Goal: Task Accomplishment & Management: Manage account settings

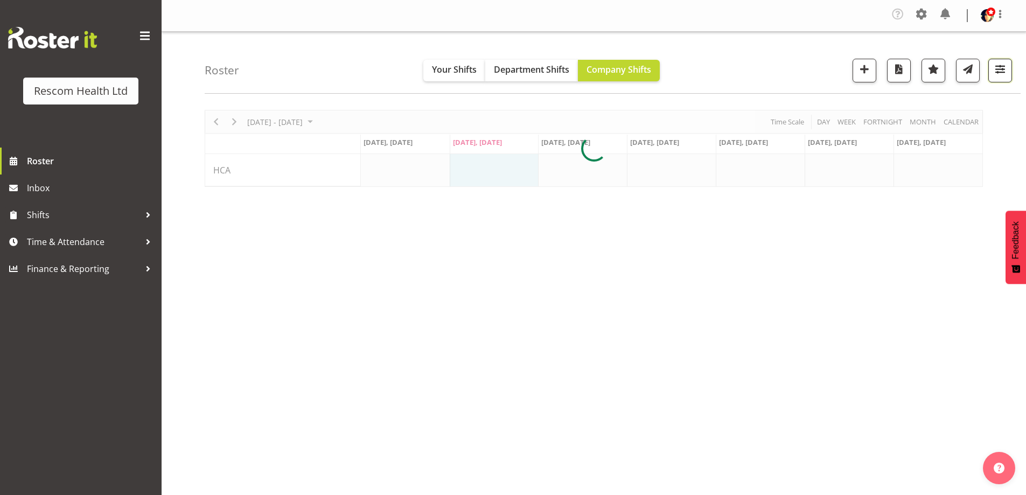
click at [1002, 62] on span "button" at bounding box center [1000, 69] width 14 height 14
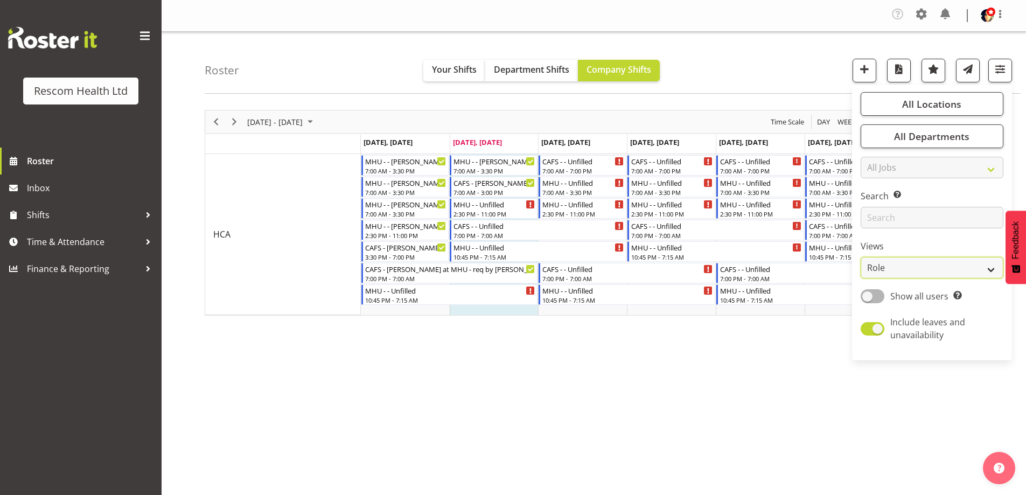
click at [895, 263] on select "Staff Role Shift - Horizontal Shift - Vertical Staff - Location" at bounding box center [932, 268] width 143 height 22
select select "staff"
click at [861, 257] on select "Staff Role Shift - Horizontal Shift - Vertical Staff - Location" at bounding box center [932, 268] width 143 height 22
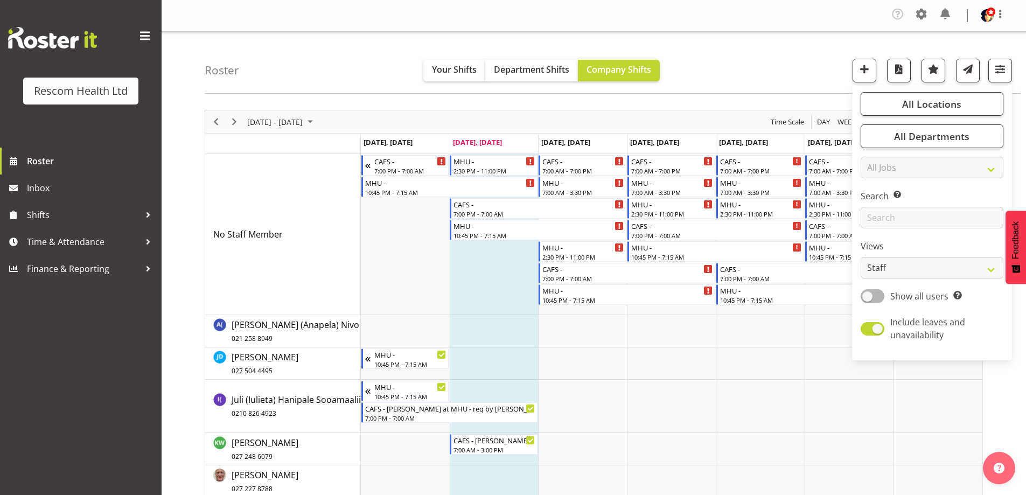
click at [771, 60] on div "Roster Your Shifts Department Shifts Company Shifts All Locations Clear CAFS [G…" at bounding box center [613, 63] width 816 height 62
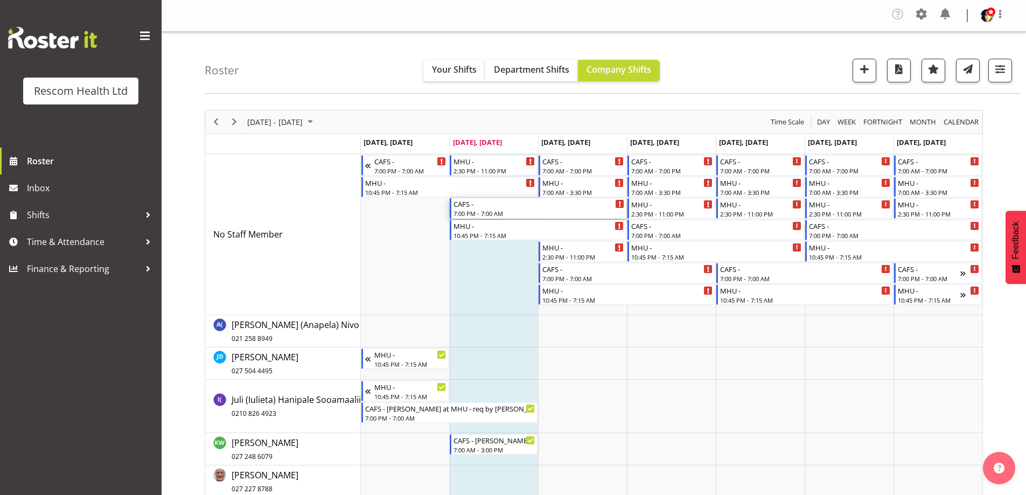
click at [503, 209] on div "7:00 PM - 7:00 AM" at bounding box center [538, 213] width 171 height 9
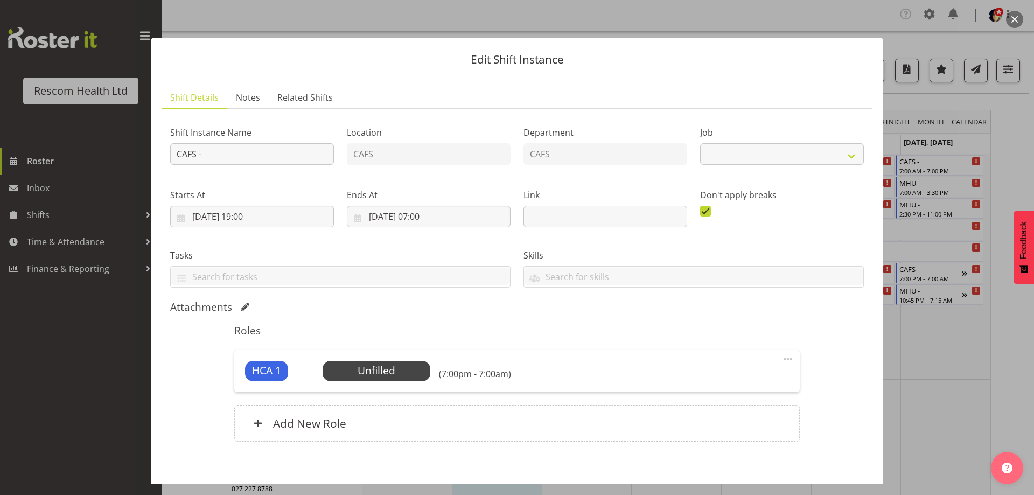
select select "4188"
click at [318, 153] on input "CAFS -" at bounding box center [252, 154] width 164 height 22
type input "CAFS - [PERSON_NAME] at MHU - req by [PERSON_NAME]"
click at [378, 372] on span "Select Employee" at bounding box center [376, 371] width 80 height 16
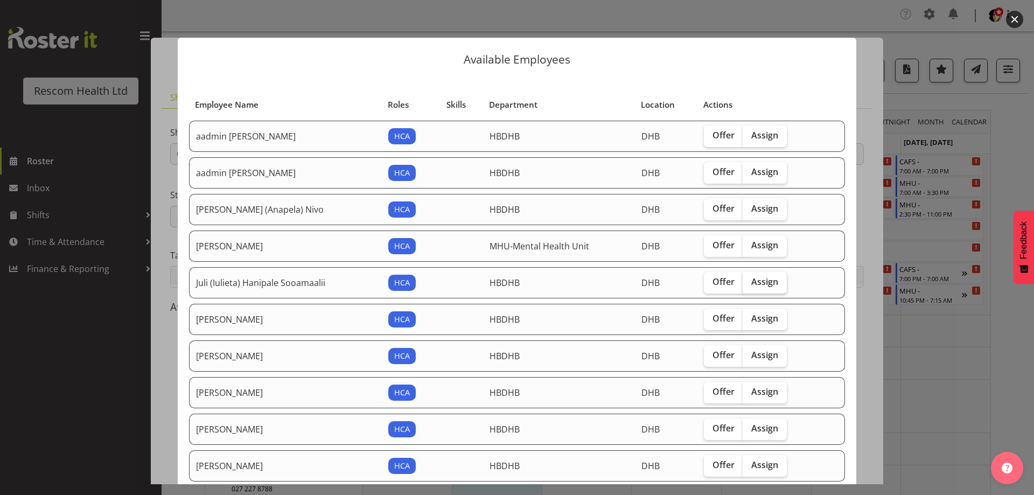
click at [759, 275] on label "Assign" at bounding box center [765, 283] width 44 height 22
click at [750, 278] on input "Assign" at bounding box center [746, 281] width 7 height 7
checkbox input "true"
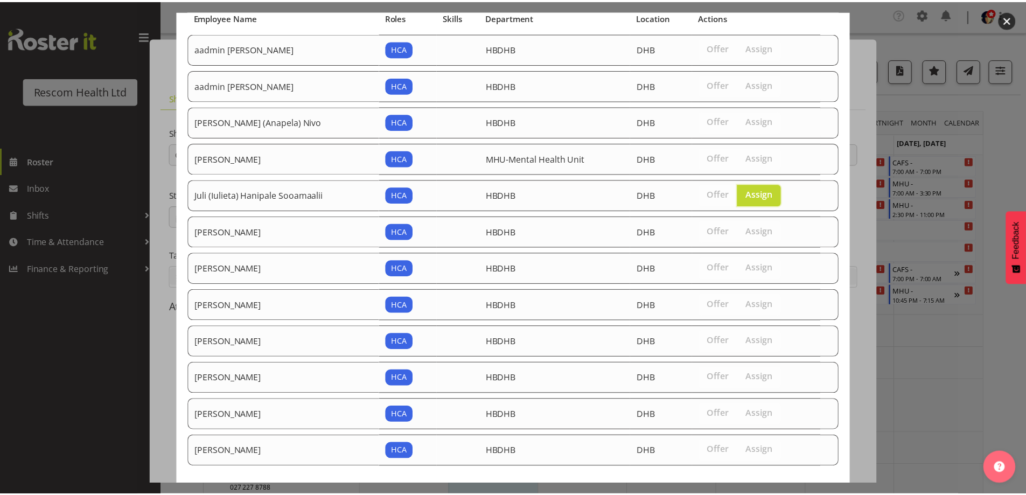
scroll to position [151, 0]
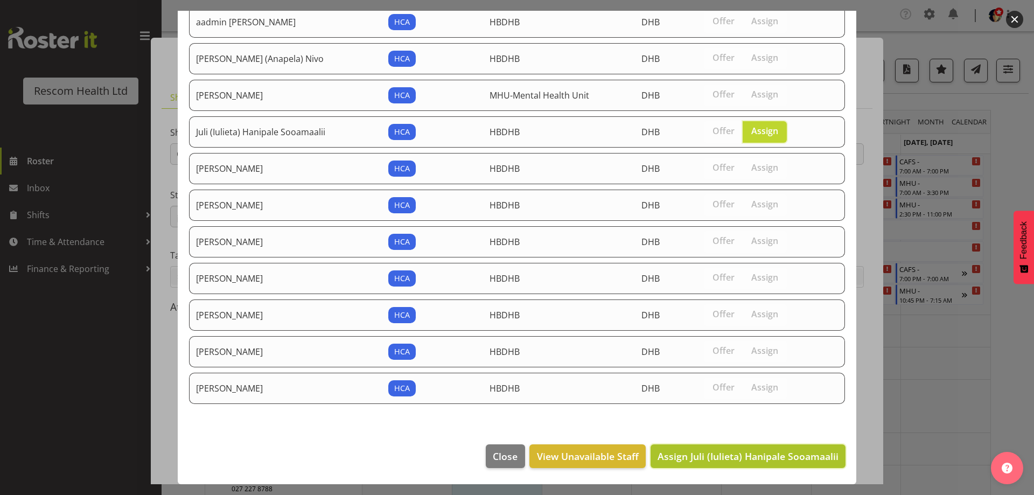
click at [783, 460] on span "Assign Juli (Iulieta) Hanipale Sooamaalii" at bounding box center [748, 456] width 181 height 13
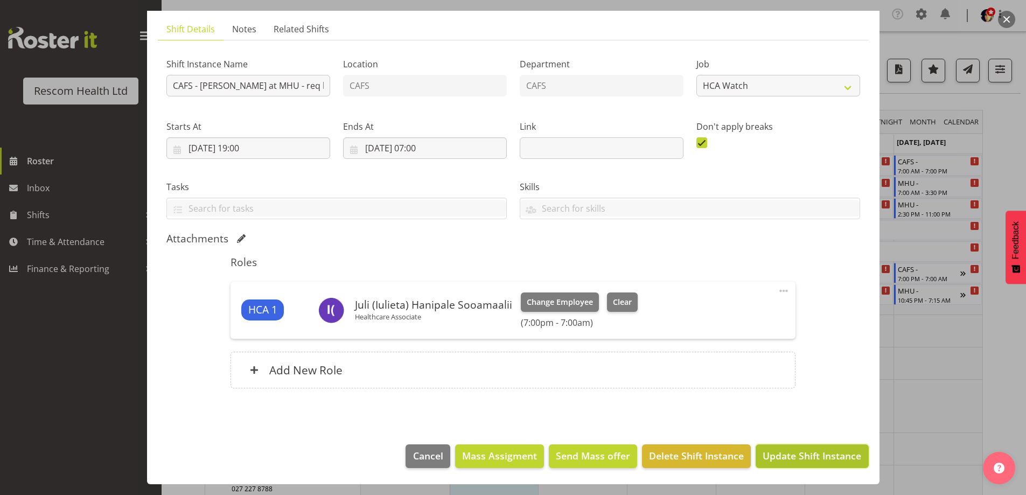
click at [819, 459] on span "Update Shift Instance" at bounding box center [812, 456] width 99 height 14
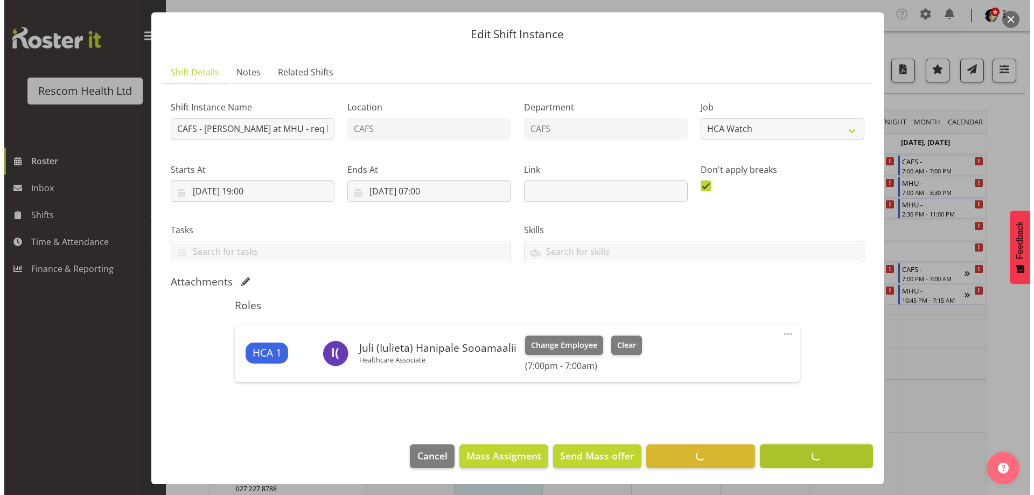
scroll to position [25, 0]
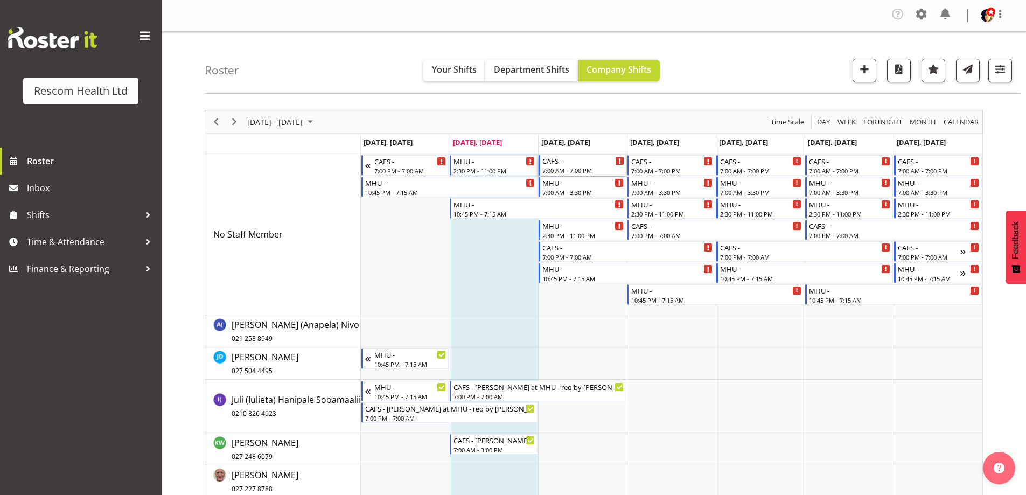
click at [548, 159] on div "CAFS -" at bounding box center [583, 160] width 82 height 11
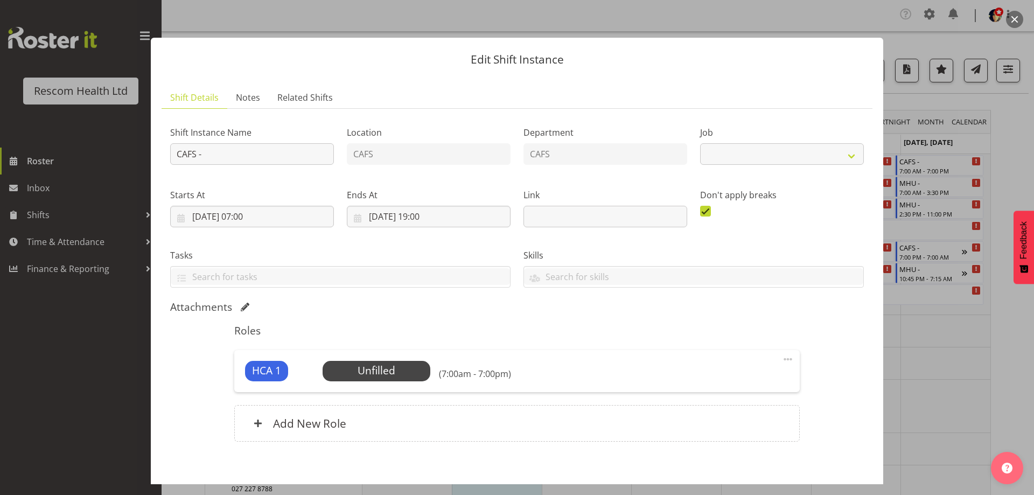
select select "4188"
click at [425, 215] on input "[DATE] 19:00" at bounding box center [429, 217] width 164 height 22
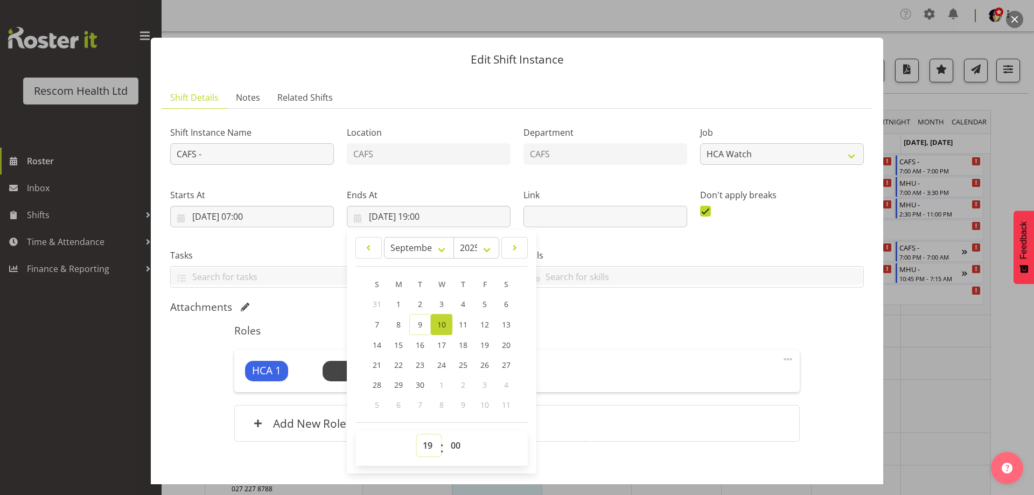
click at [424, 449] on select "00 01 02 03 04 05 06 07 08 09 10 11 12 13 14 15 16 17 18 19 20 21 22 23" at bounding box center [429, 446] width 24 height 22
select select "15"
click at [417, 435] on select "00 01 02 03 04 05 06 07 08 09 10 11 12 13 14 15 16 17 18 19 20 21 22 23" at bounding box center [429, 446] width 24 height 22
type input "[DATE] 15:00"
click at [606, 315] on div "Attachments" at bounding box center [517, 308] width 694 height 15
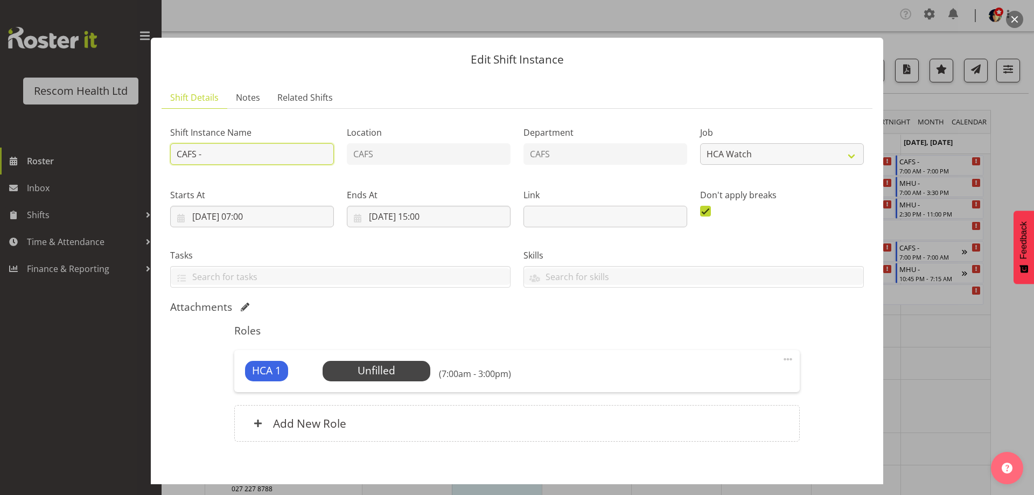
click at [250, 153] on input "CAFS -" at bounding box center [252, 154] width 164 height 22
type input "CAFS - [PERSON_NAME] at MHU - req by [PERSON_NAME]"
click at [368, 365] on span "Select Employee" at bounding box center [376, 371] width 80 height 16
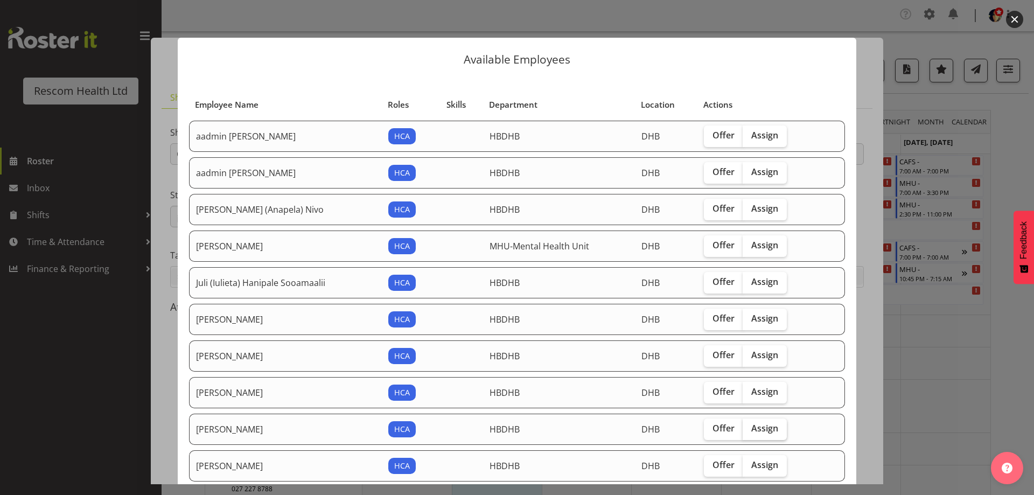
click at [751, 424] on span "Assign" at bounding box center [764, 428] width 27 height 11
click at [745, 425] on input "Assign" at bounding box center [746, 428] width 7 height 7
checkbox input "true"
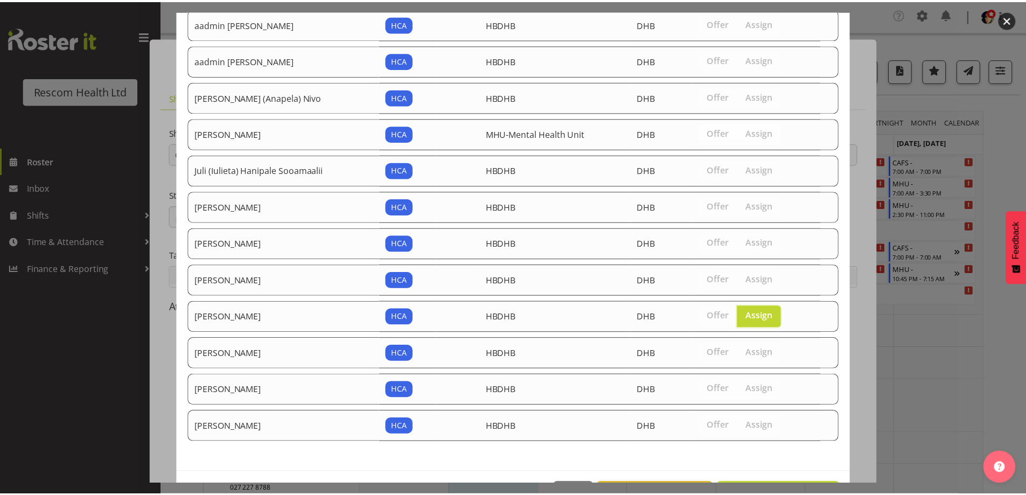
scroll to position [151, 0]
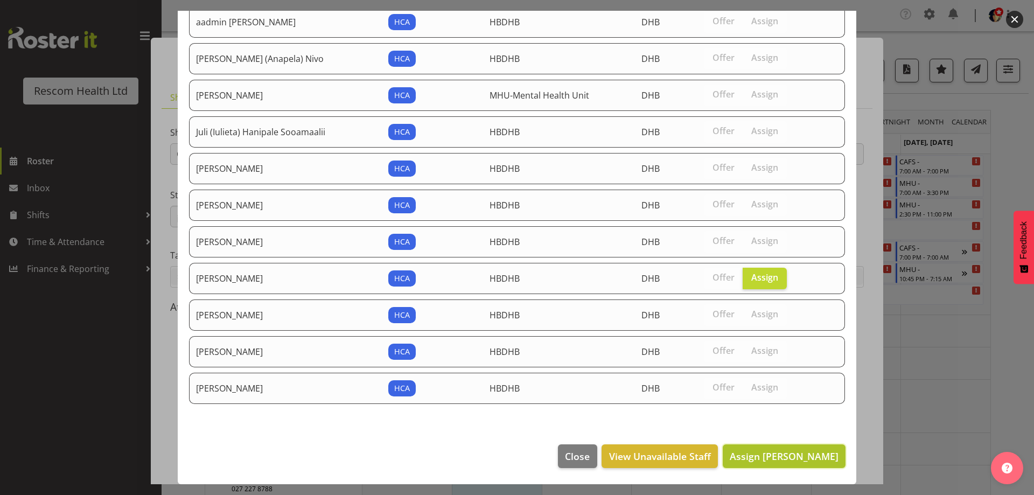
click at [804, 447] on button "Assign [PERSON_NAME]" at bounding box center [784, 456] width 123 height 24
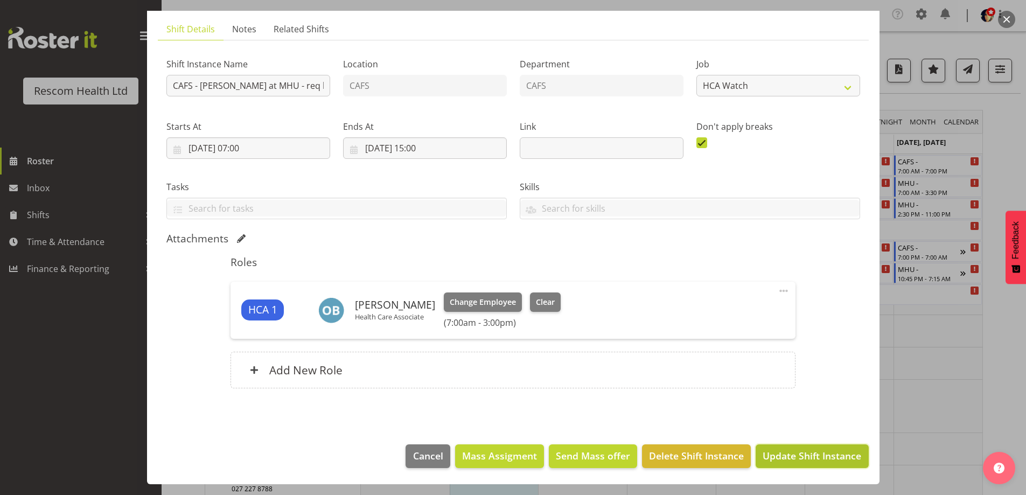
click at [831, 452] on span "Update Shift Instance" at bounding box center [812, 456] width 99 height 14
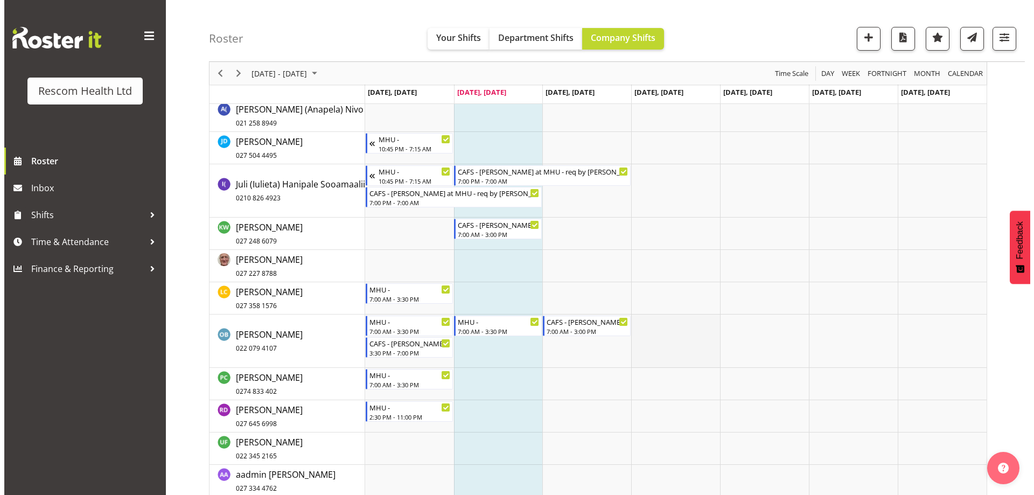
scroll to position [0, 0]
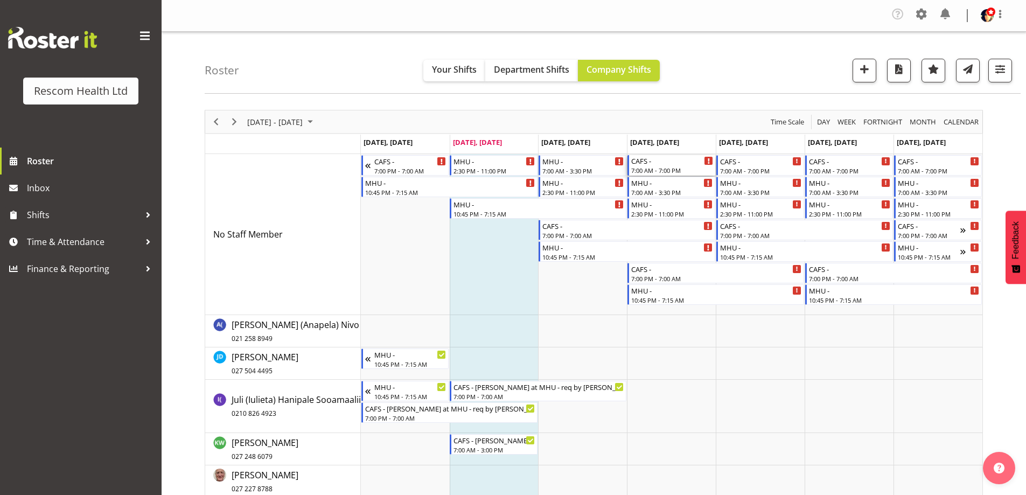
click at [669, 163] on div "CAFS -" at bounding box center [672, 160] width 82 height 11
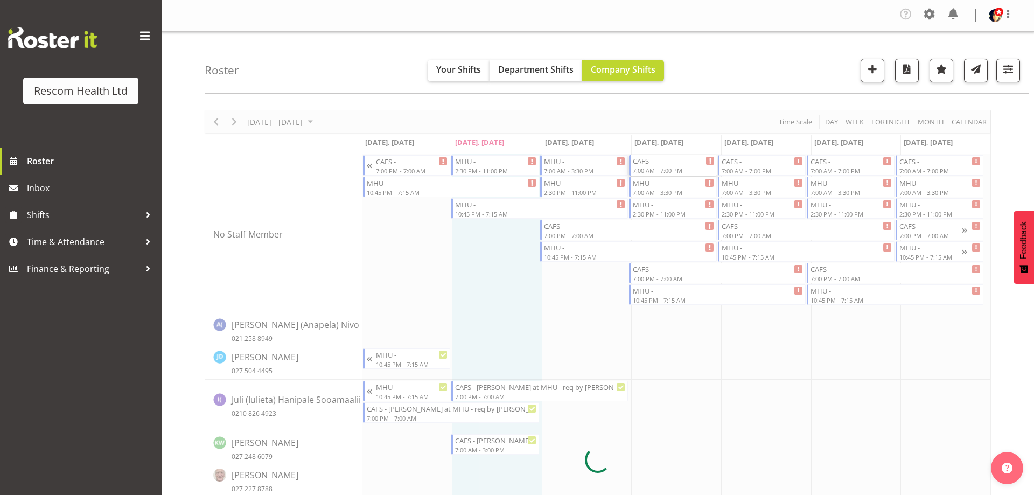
select select
select select "8"
select select "2025"
select select "19"
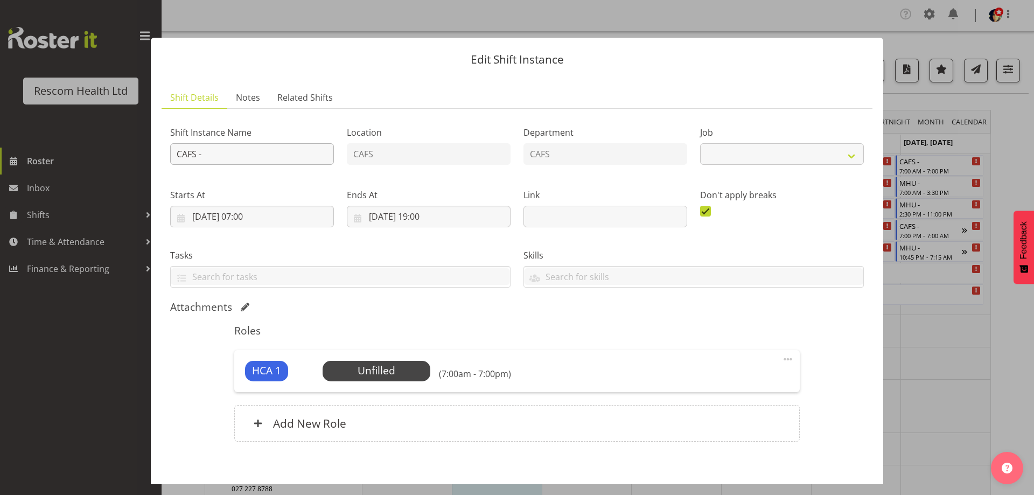
select select "4188"
click at [306, 150] on input "CAFS -" at bounding box center [252, 154] width 164 height 22
type input "CAFS - [PERSON_NAME] at MHU - req by [PERSON_NAME]"
click at [427, 217] on input "[DATE] 19:00" at bounding box center [429, 217] width 164 height 22
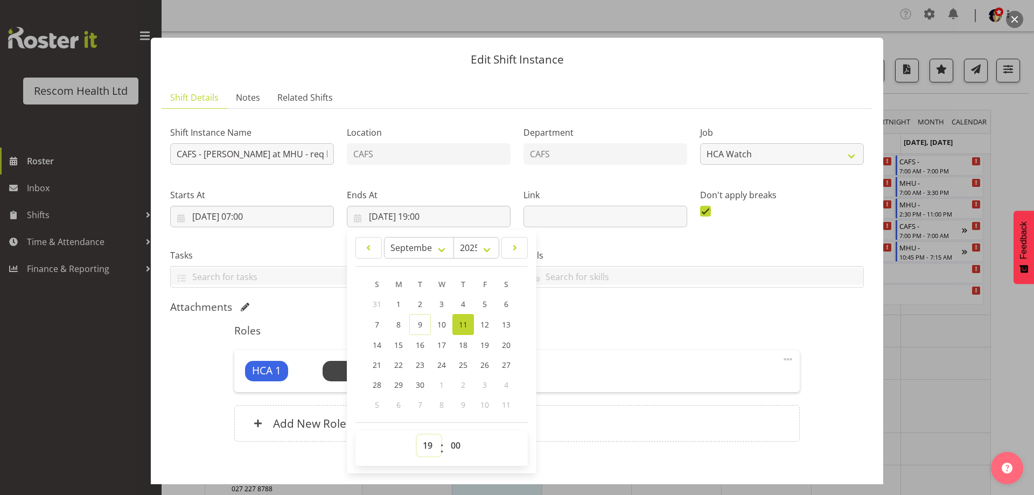
click at [429, 445] on select "00 01 02 03 04 05 06 07 08 09 10 11 12 13 14 15 16 17 18 19 20 21 22 23" at bounding box center [429, 446] width 24 height 22
select select "15"
click at [417, 435] on select "00 01 02 03 04 05 06 07 08 09 10 11 12 13 14 15 16 17 18 19 20 21 22 23" at bounding box center [429, 446] width 24 height 22
type input "[DATE] 15:00"
click at [665, 306] on div "Attachments" at bounding box center [517, 307] width 694 height 13
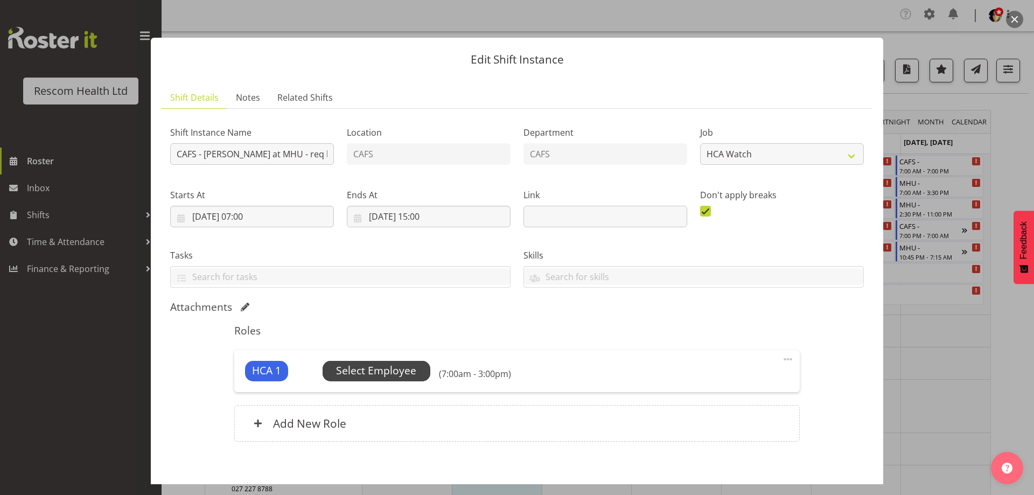
click at [397, 371] on span "Select Employee" at bounding box center [376, 371] width 80 height 16
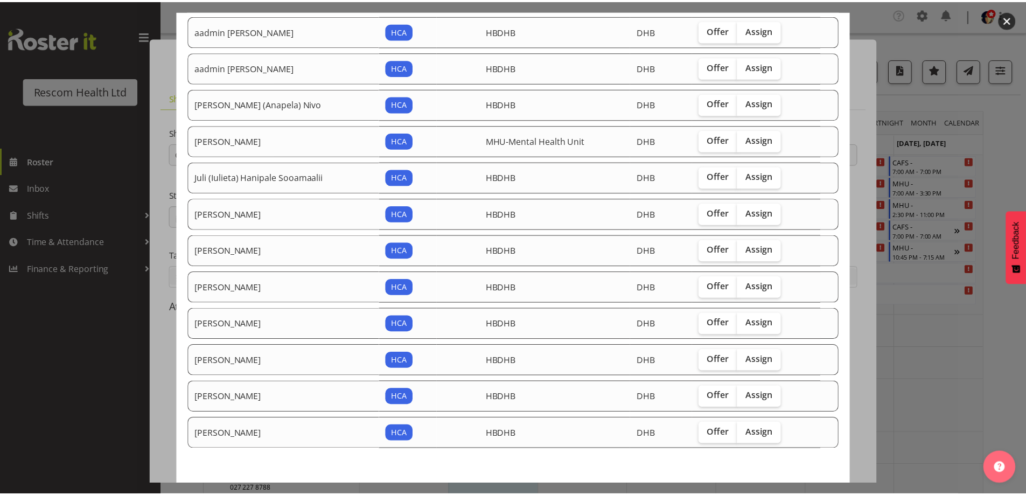
scroll to position [151, 0]
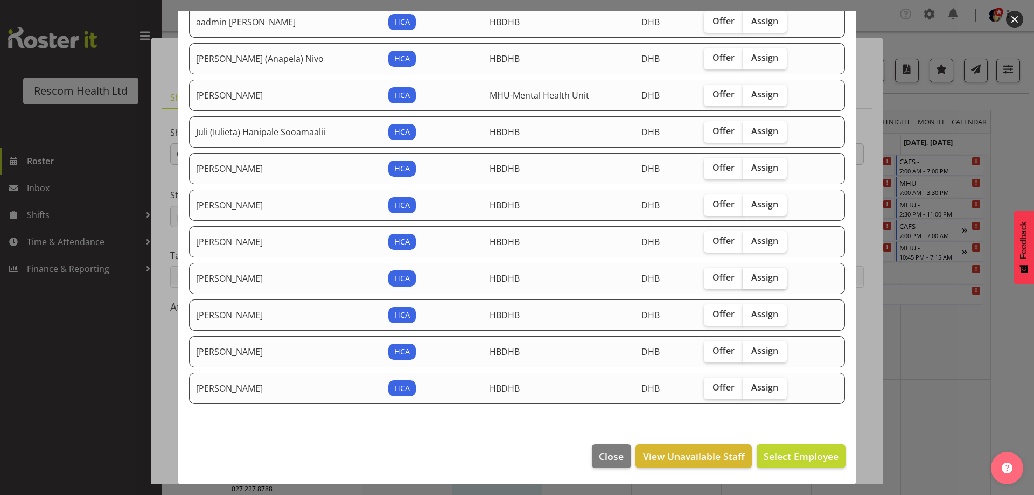
click at [751, 276] on span "Assign" at bounding box center [764, 277] width 27 height 11
click at [750, 276] on input "Assign" at bounding box center [746, 277] width 7 height 7
checkbox input "true"
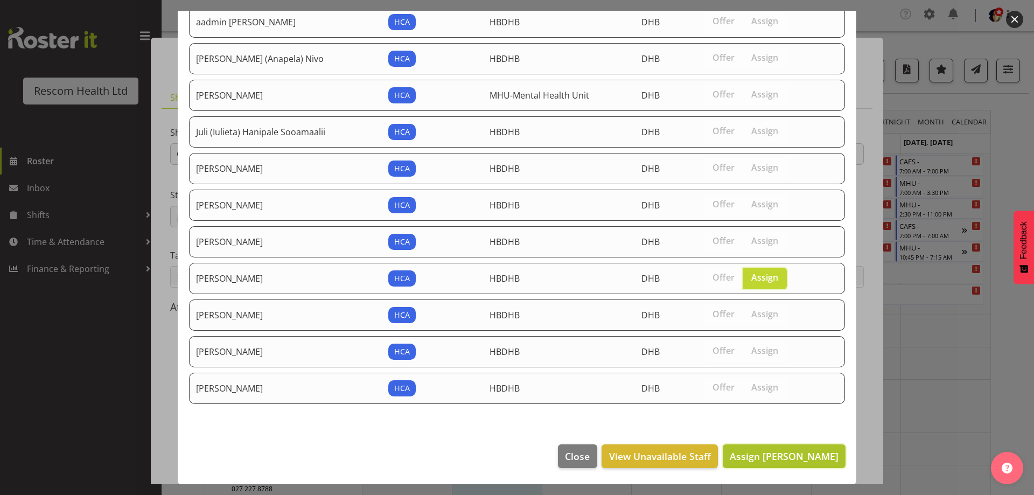
click at [814, 454] on span "Assign [PERSON_NAME]" at bounding box center [784, 456] width 109 height 13
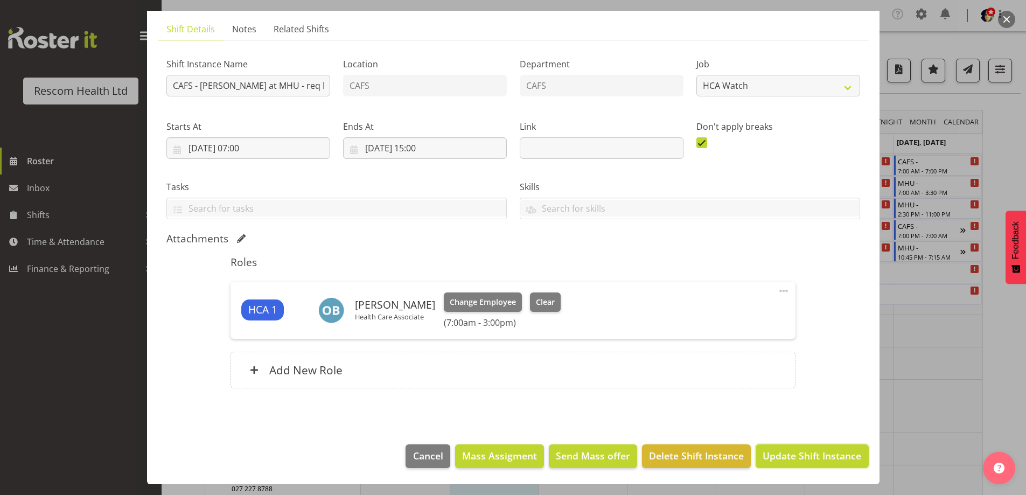
click at [817, 454] on span "Update Shift Instance" at bounding box center [812, 456] width 99 height 14
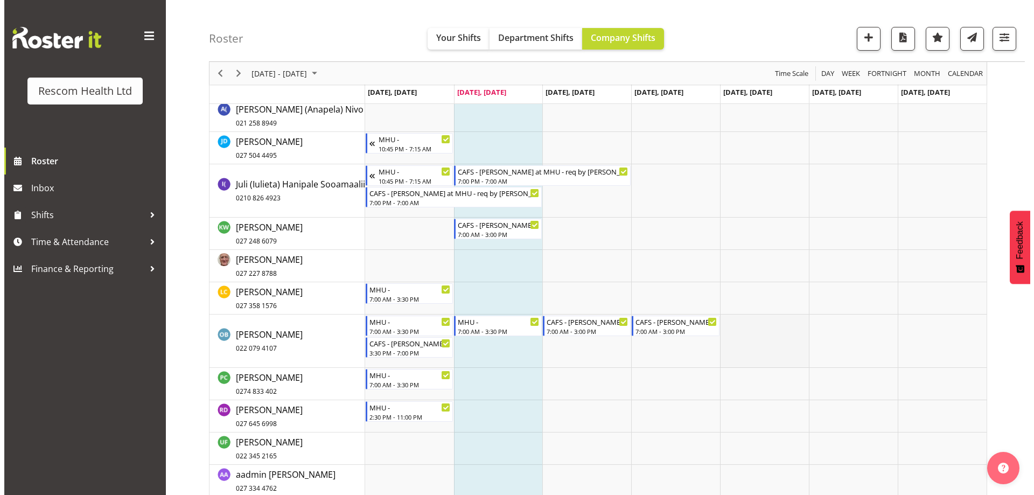
scroll to position [0, 0]
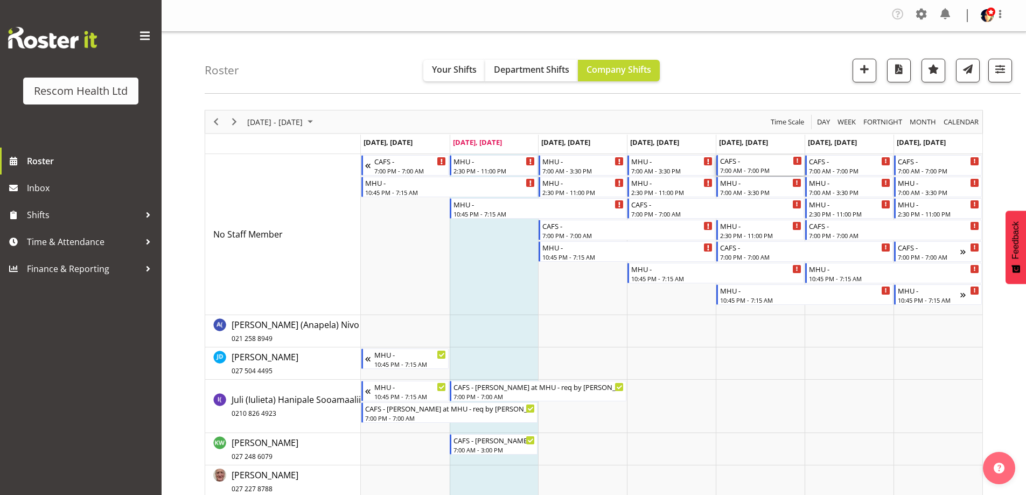
click at [759, 162] on div "CAFS -" at bounding box center [761, 160] width 82 height 11
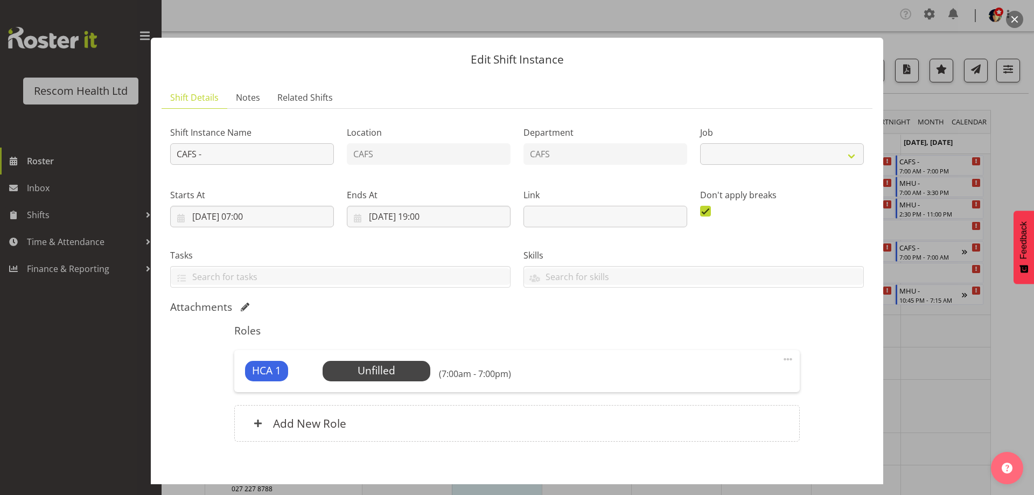
select select "4188"
click at [263, 151] on input "CAFS -" at bounding box center [252, 154] width 164 height 22
type input "CAFS - [PERSON_NAME] at MHU - req by [PERSON_NAME]"
click at [406, 368] on span "Select Employee" at bounding box center [376, 371] width 80 height 16
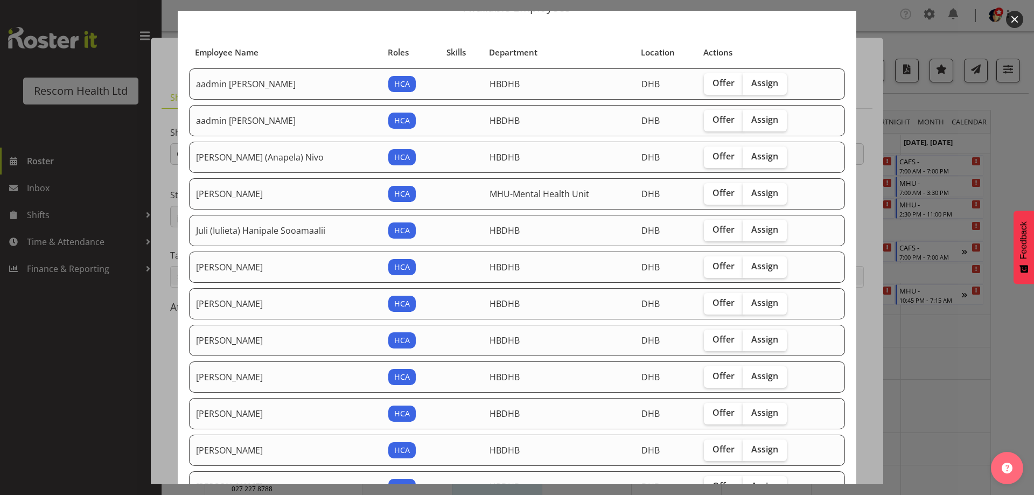
scroll to position [108, 0]
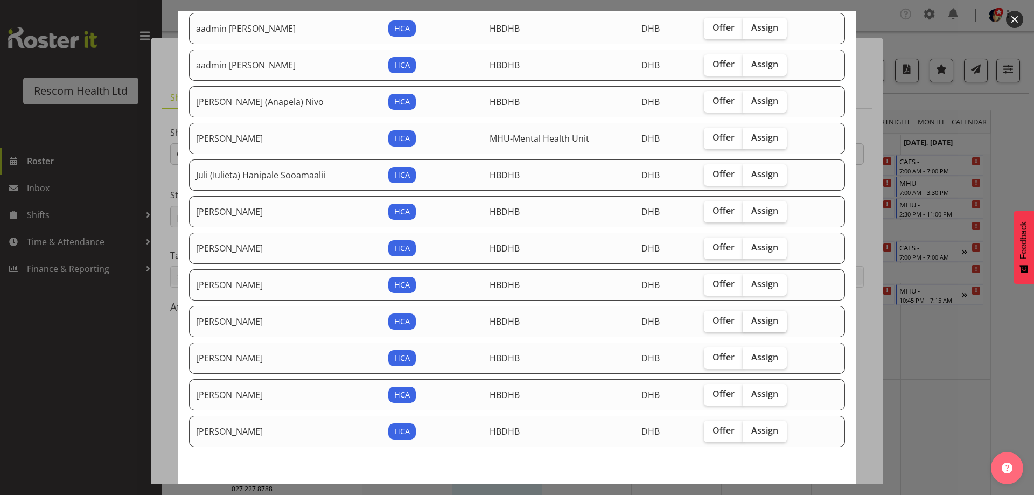
click at [751, 318] on span "Assign" at bounding box center [764, 320] width 27 height 11
click at [750, 318] on input "Assign" at bounding box center [746, 320] width 7 height 7
checkbox input "true"
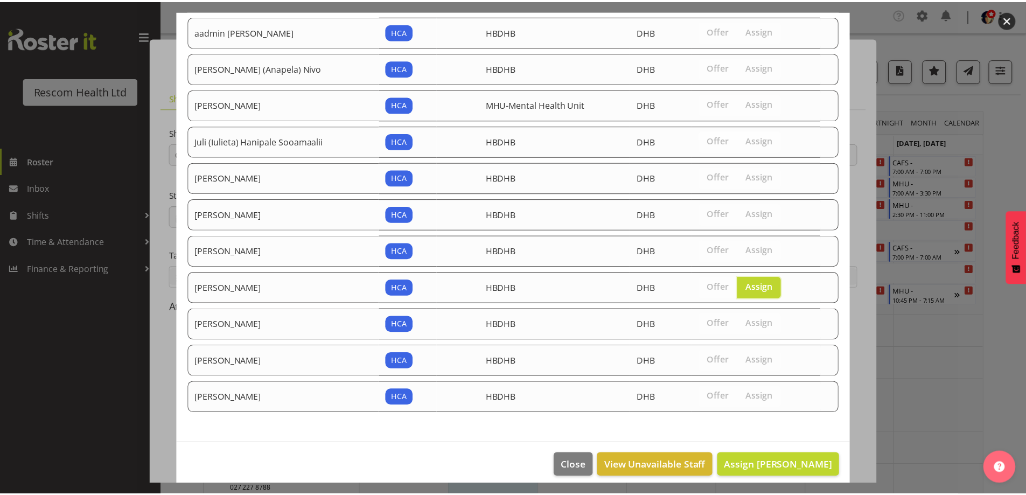
scroll to position [151, 0]
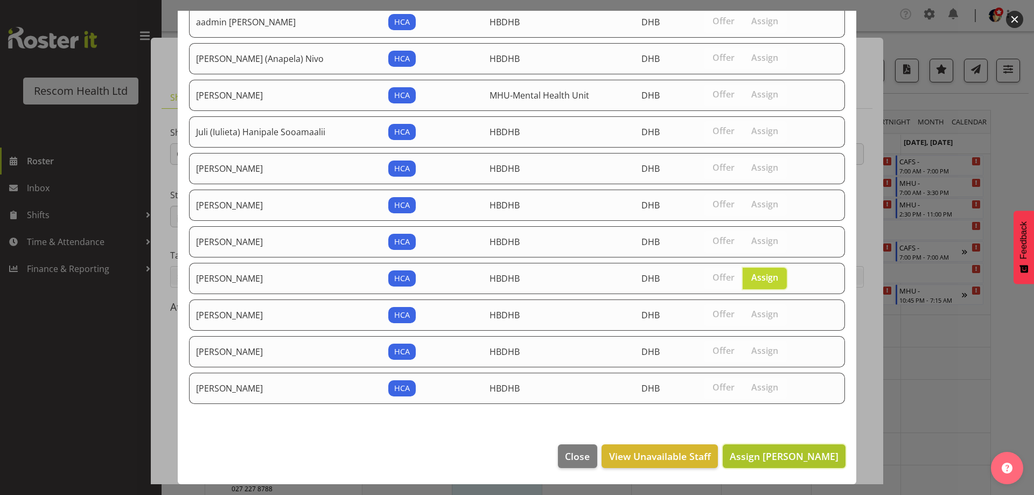
click at [783, 452] on span "Assign [PERSON_NAME]" at bounding box center [784, 456] width 109 height 13
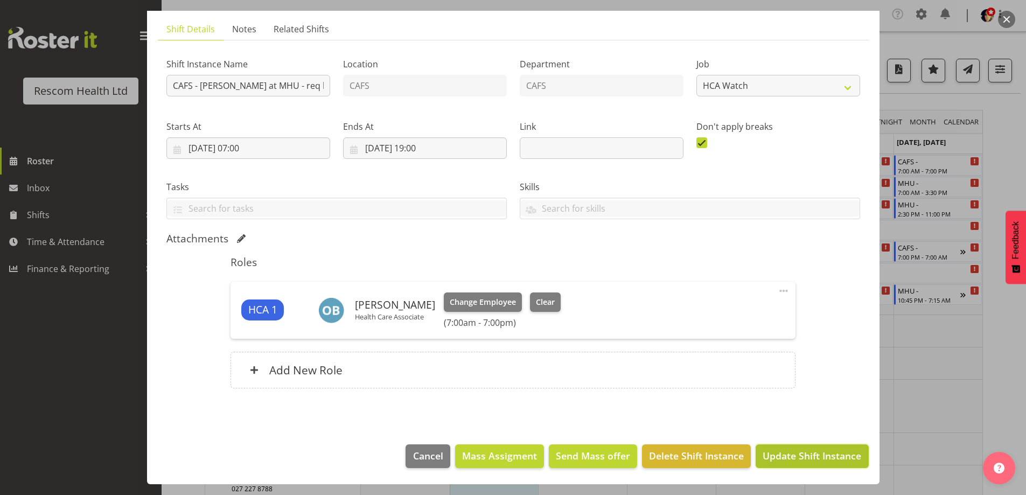
click at [831, 455] on span "Update Shift Instance" at bounding box center [812, 456] width 99 height 14
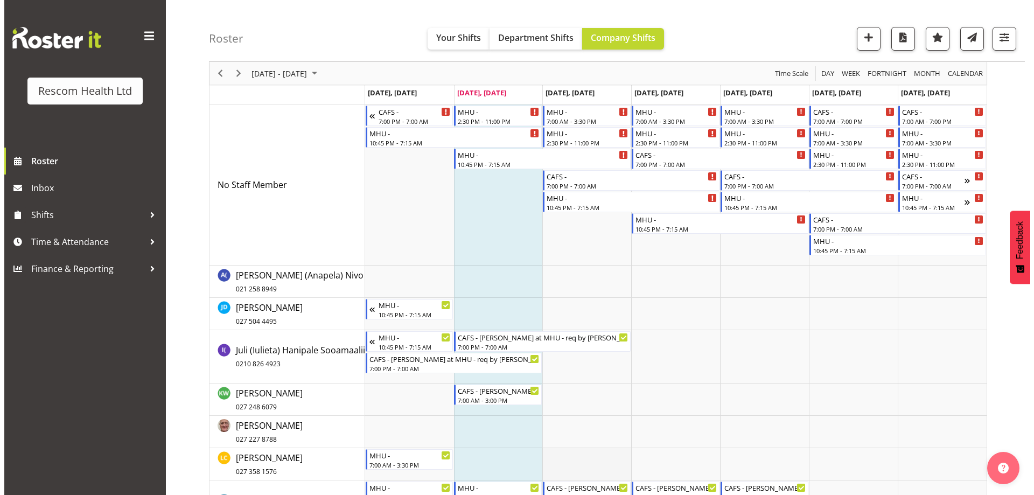
scroll to position [0, 0]
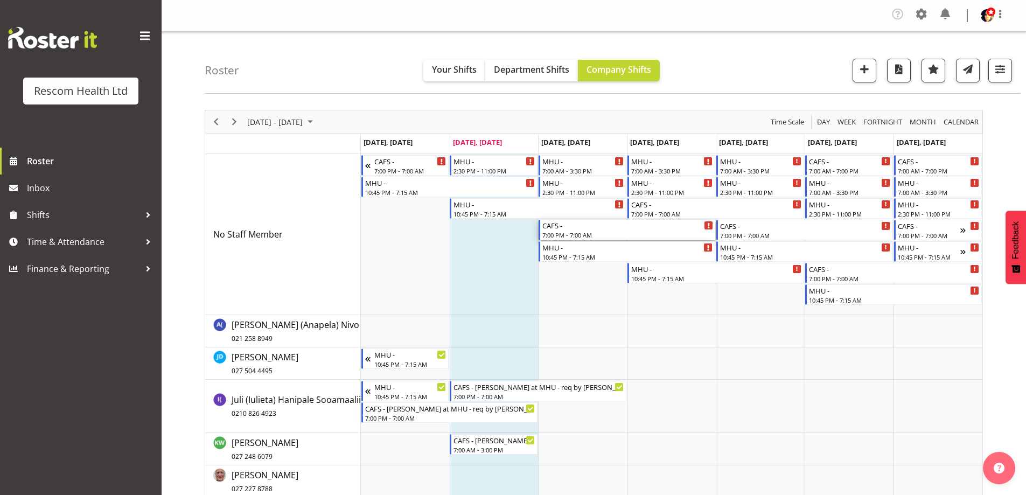
click at [585, 229] on div "CAFS -" at bounding box center [627, 225] width 171 height 11
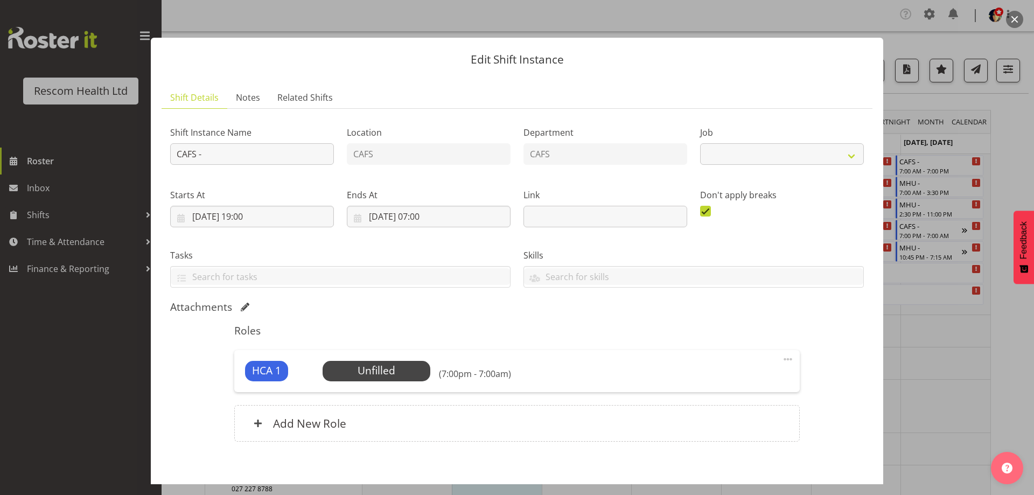
select select "4188"
click at [252, 217] on input "[DATE] 19:00" at bounding box center [252, 217] width 164 height 22
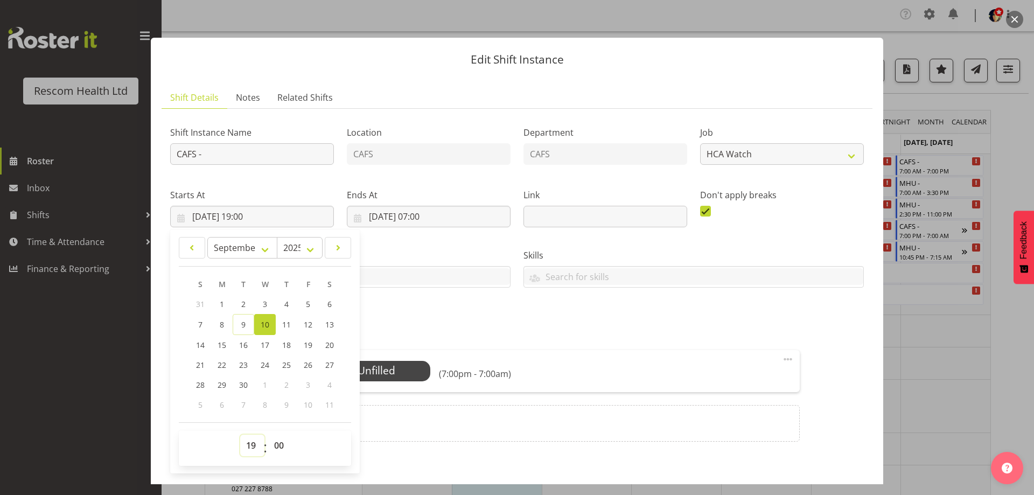
click at [251, 443] on select "00 01 02 03 04 05 06 07 08 09 10 11 12 13 14 15 16 17 18 19 20 21 22 23" at bounding box center [252, 446] width 24 height 22
select select "23"
click at [240, 435] on select "00 01 02 03 04 05 06 07 08 09 10 11 12 13 14 15 16 17 18 19 20 21 22 23" at bounding box center [252, 446] width 24 height 22
type input "[DATE] 23:00"
drag, startPoint x: 391, startPoint y: 324, endPoint x: 385, endPoint y: 321, distance: 6.7
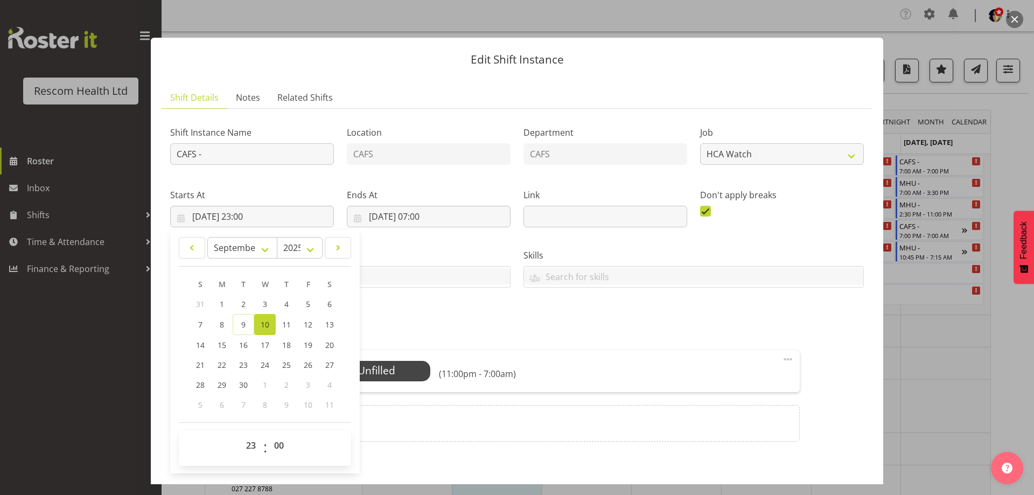
click at [388, 324] on h5 "Roles" at bounding box center [516, 330] width 565 height 13
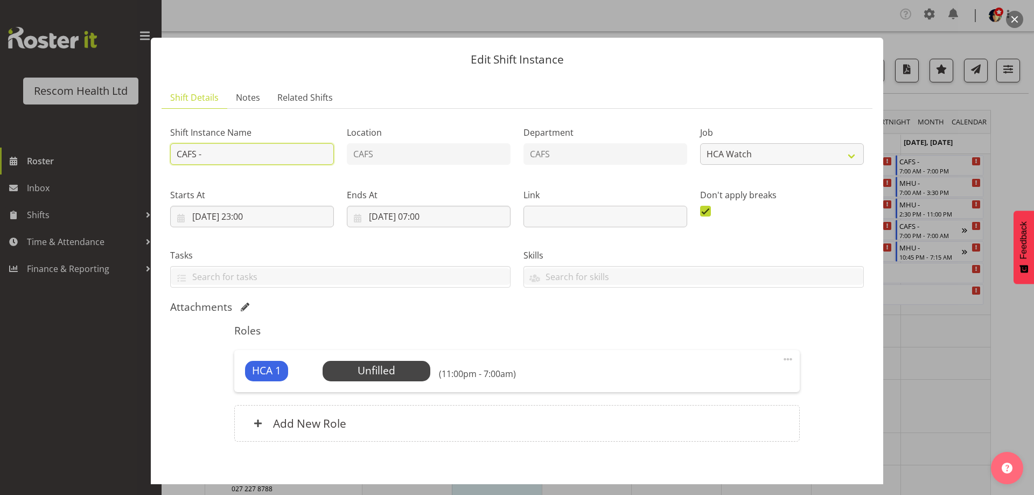
click at [272, 150] on input "CAFS -" at bounding box center [252, 154] width 164 height 22
type input "CAFS - [PERSON_NAME] at MHU - req by [PERSON_NAME]"
click at [380, 368] on span "Select Employee" at bounding box center [376, 371] width 80 height 16
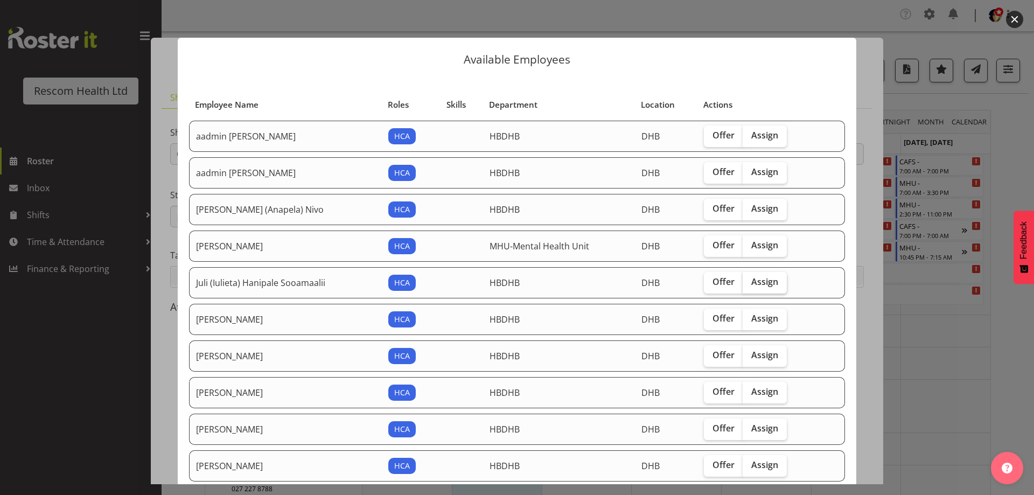
click at [763, 282] on span "Assign" at bounding box center [764, 281] width 27 height 11
click at [750, 282] on input "Assign" at bounding box center [746, 281] width 7 height 7
checkbox input "true"
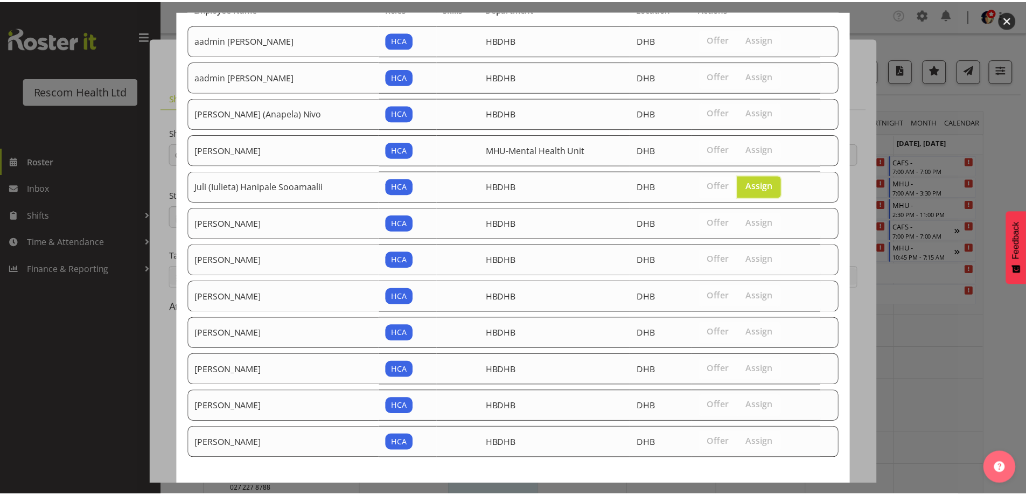
scroll to position [151, 0]
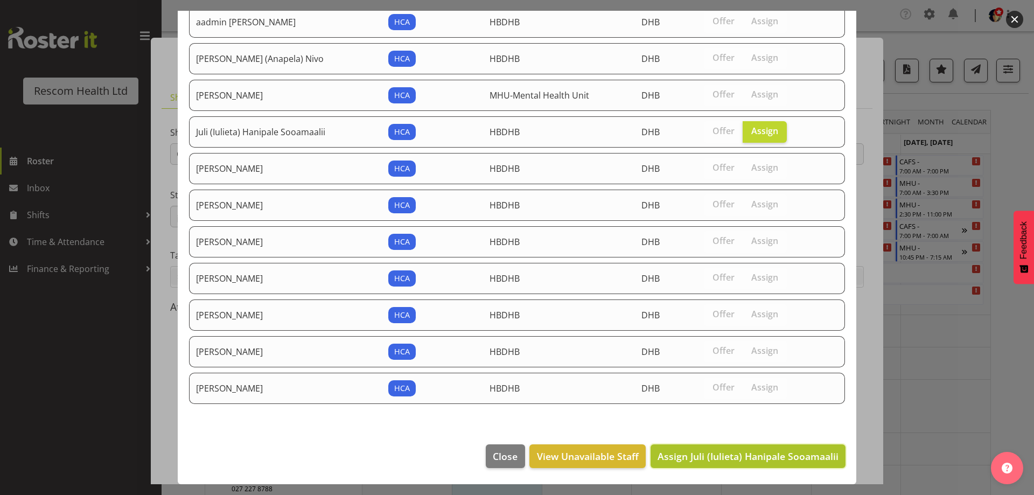
click at [806, 455] on span "Assign Juli (Iulieta) Hanipale Sooamaalii" at bounding box center [748, 456] width 181 height 13
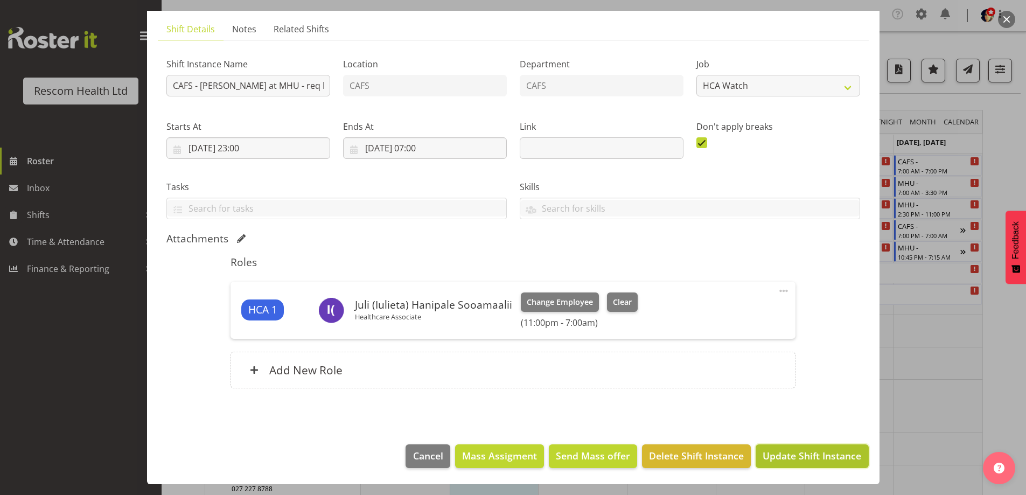
click at [805, 453] on span "Update Shift Instance" at bounding box center [812, 456] width 99 height 14
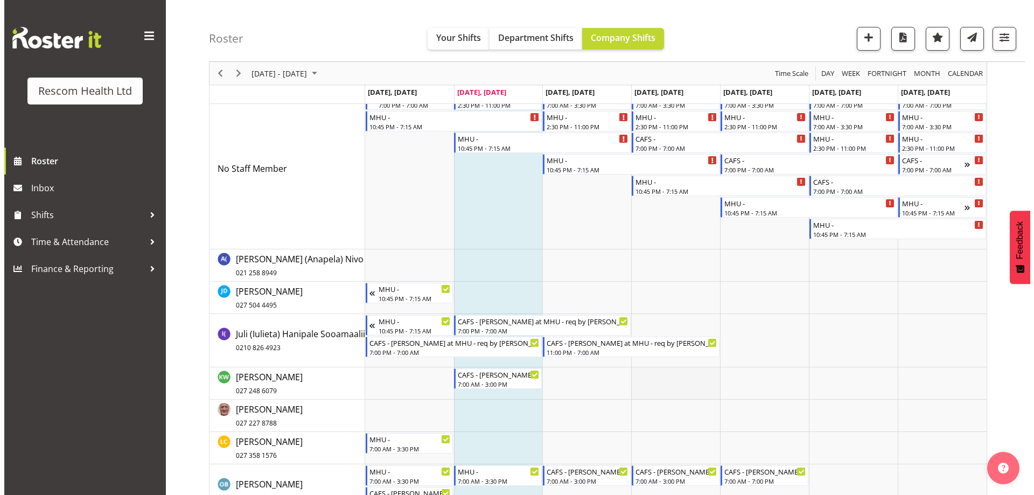
scroll to position [0, 0]
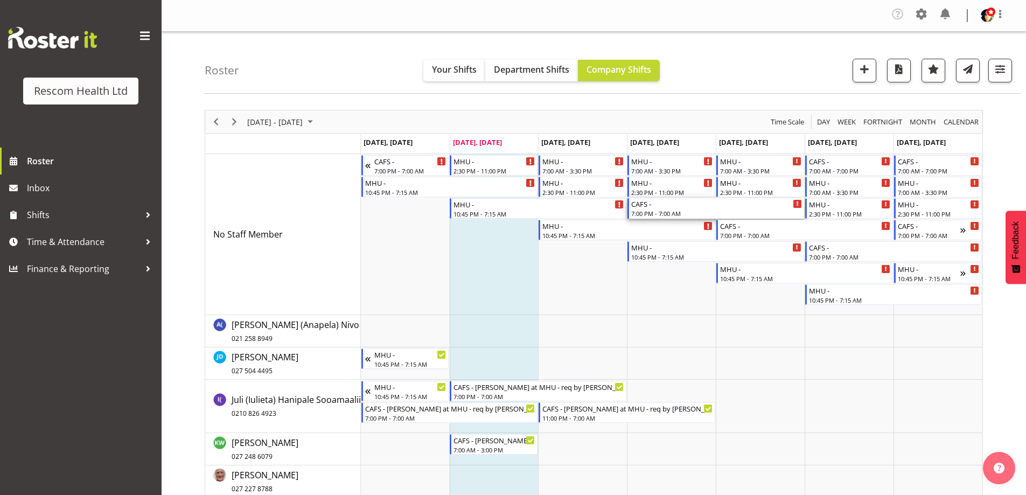
click at [659, 207] on div "CAFS -" at bounding box center [716, 203] width 171 height 11
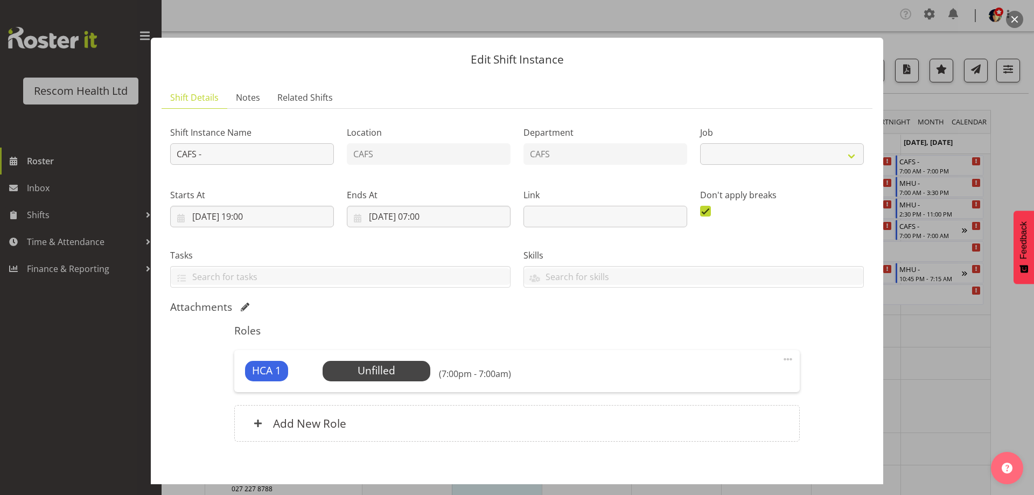
select select "4188"
click at [249, 218] on input "[DATE] 19:00" at bounding box center [252, 217] width 164 height 22
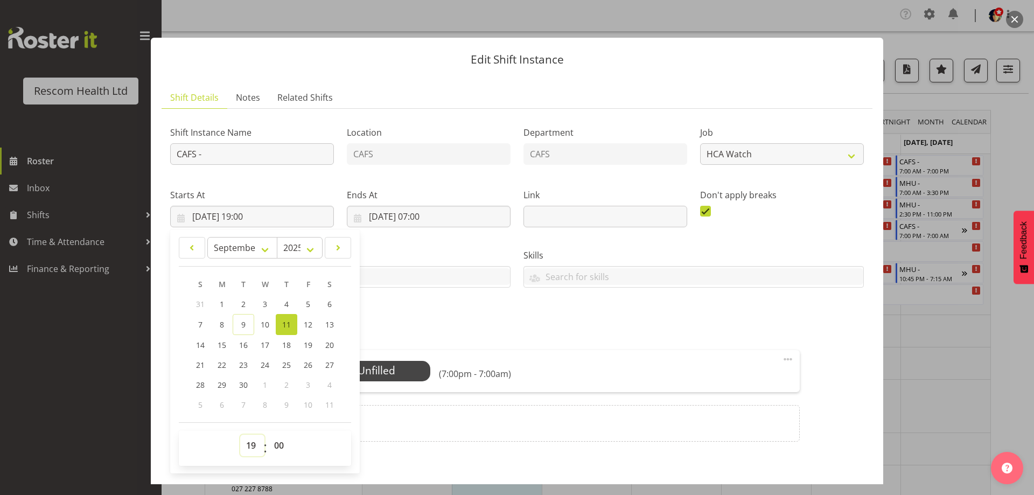
click at [252, 447] on select "00 01 02 03 04 05 06 07 08 09 10 11 12 13 14 15 16 17 18 19 20 21 22 23" at bounding box center [252, 446] width 24 height 22
select select "23"
click at [240, 435] on select "00 01 02 03 04 05 06 07 08 09 10 11 12 13 14 15 16 17 18 19 20 21 22 23" at bounding box center [252, 446] width 24 height 22
type input "[DATE] 23:00"
click at [515, 301] on div "Attachments" at bounding box center [517, 307] width 694 height 13
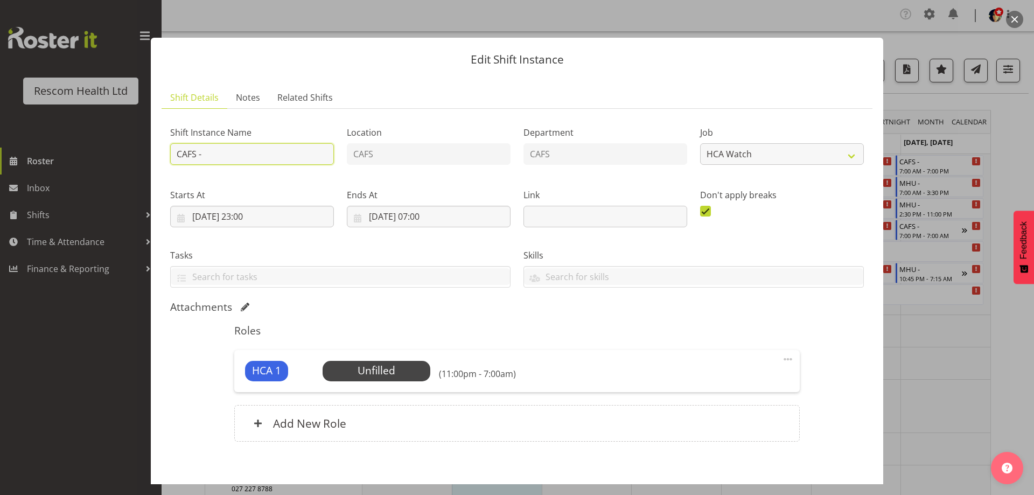
drag, startPoint x: 256, startPoint y: 156, endPoint x: 260, endPoint y: 165, distance: 10.1
click at [256, 156] on input "CAFS -" at bounding box center [252, 154] width 164 height 22
type input "CAFS - [PERSON_NAME] at MHU - req by [PERSON_NAME]"
click at [379, 368] on span "Select Employee" at bounding box center [376, 371] width 80 height 16
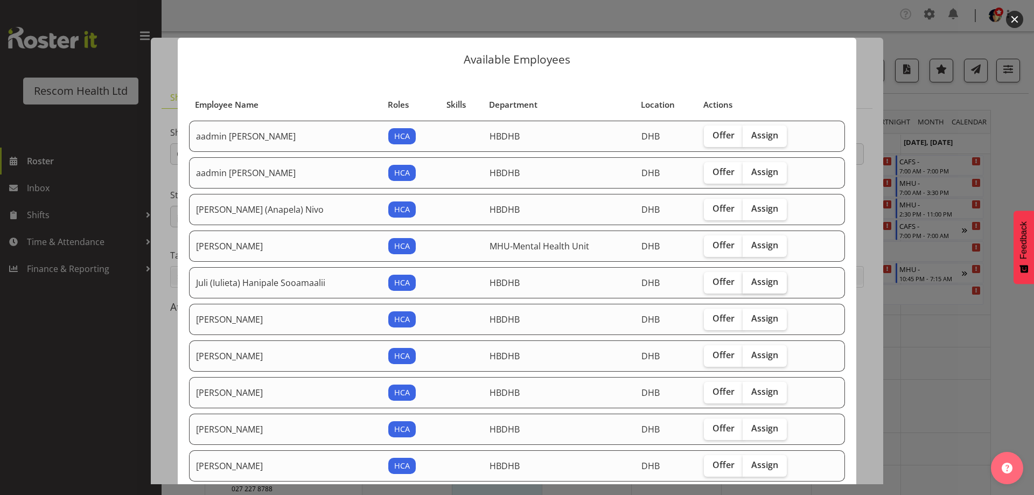
click at [763, 283] on span "Assign" at bounding box center [764, 281] width 27 height 11
click at [750, 283] on input "Assign" at bounding box center [746, 281] width 7 height 7
checkbox input "true"
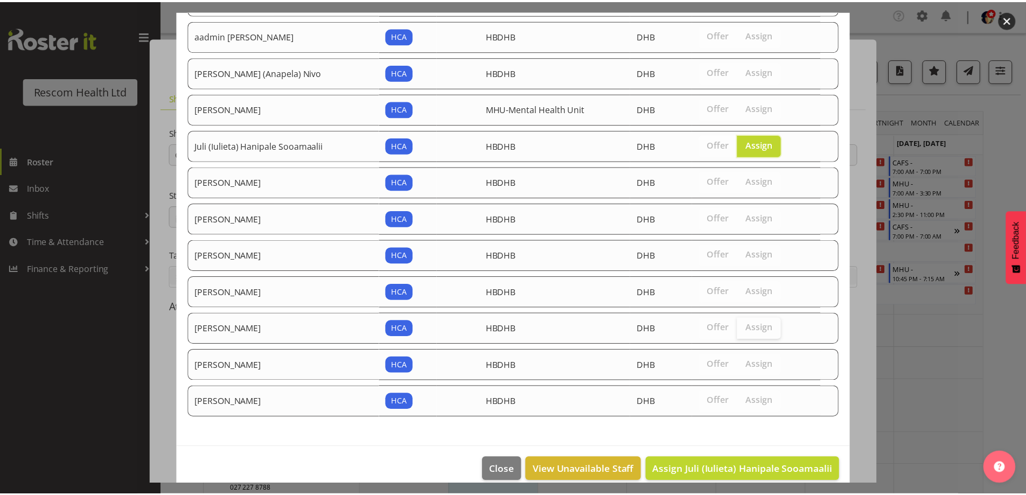
scroll to position [151, 0]
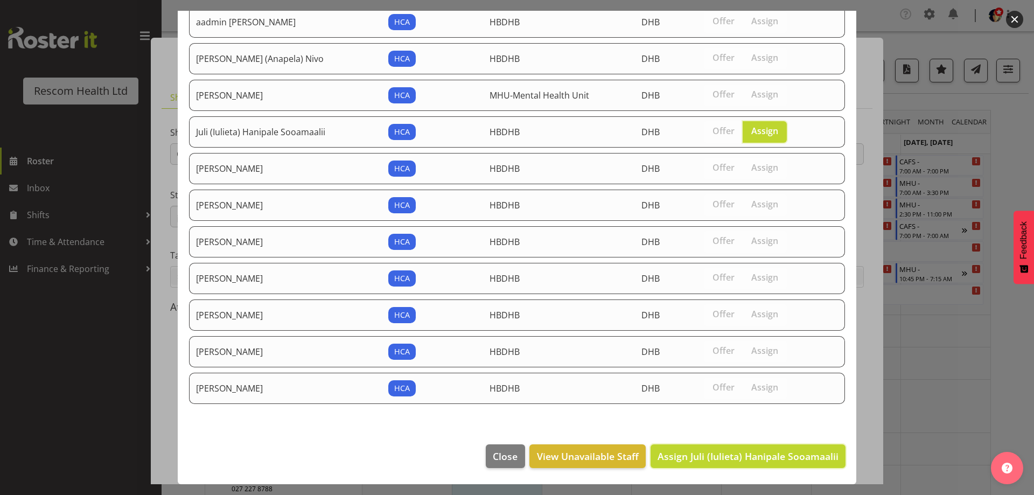
drag, startPoint x: 802, startPoint y: 454, endPoint x: 808, endPoint y: 451, distance: 6.3
click at [804, 454] on span "Assign Juli (Iulieta) Hanipale Sooamaalii" at bounding box center [748, 456] width 181 height 13
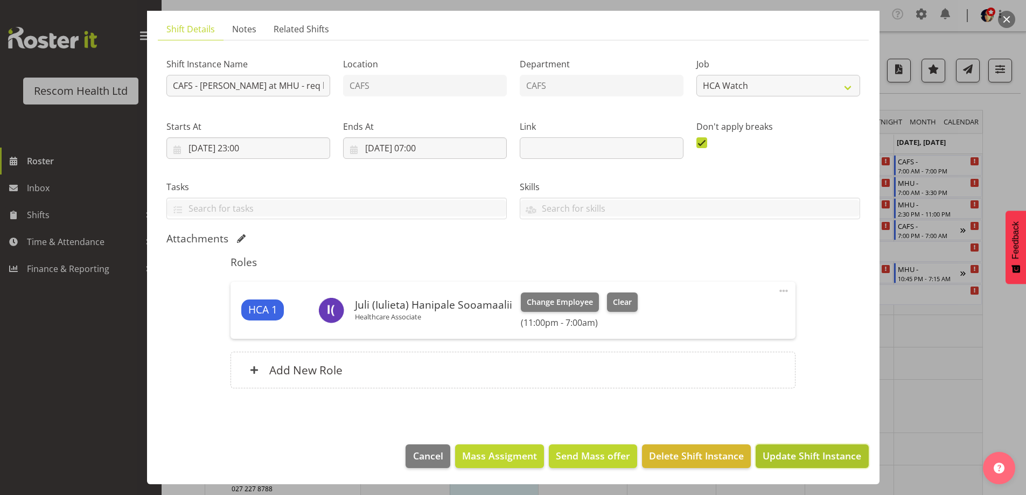
click at [823, 460] on span "Update Shift Instance" at bounding box center [812, 456] width 99 height 14
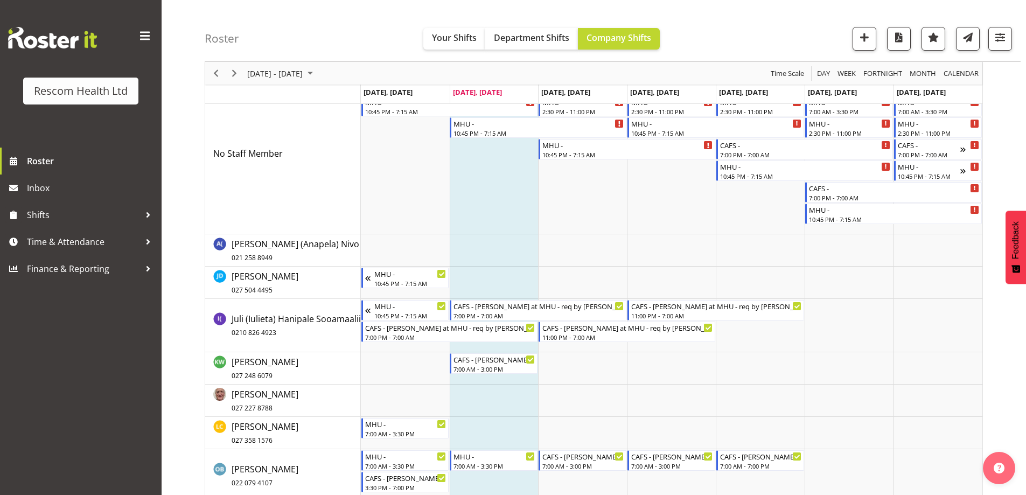
scroll to position [215, 0]
